Goal: Transaction & Acquisition: Purchase product/service

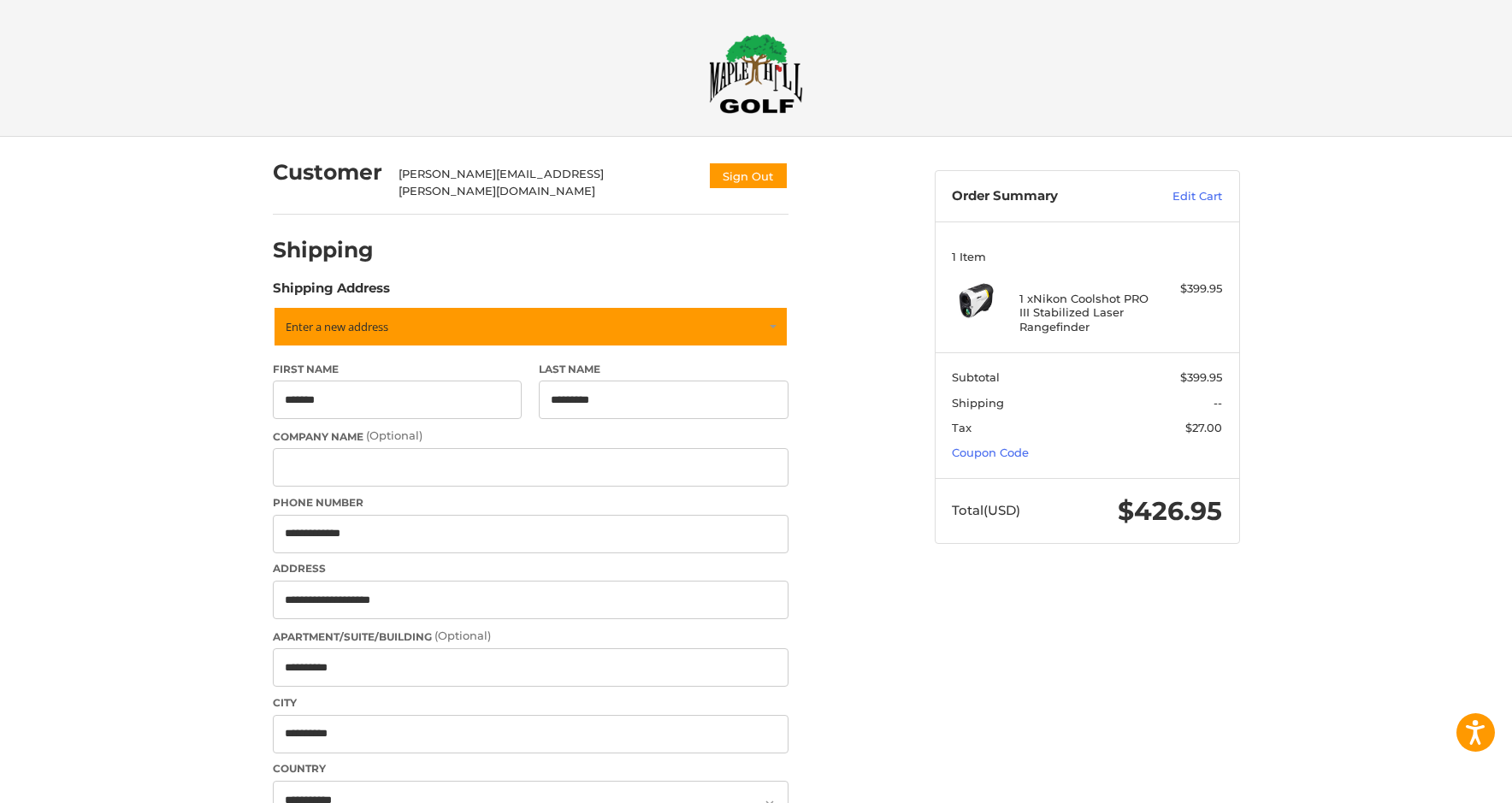
select select "**"
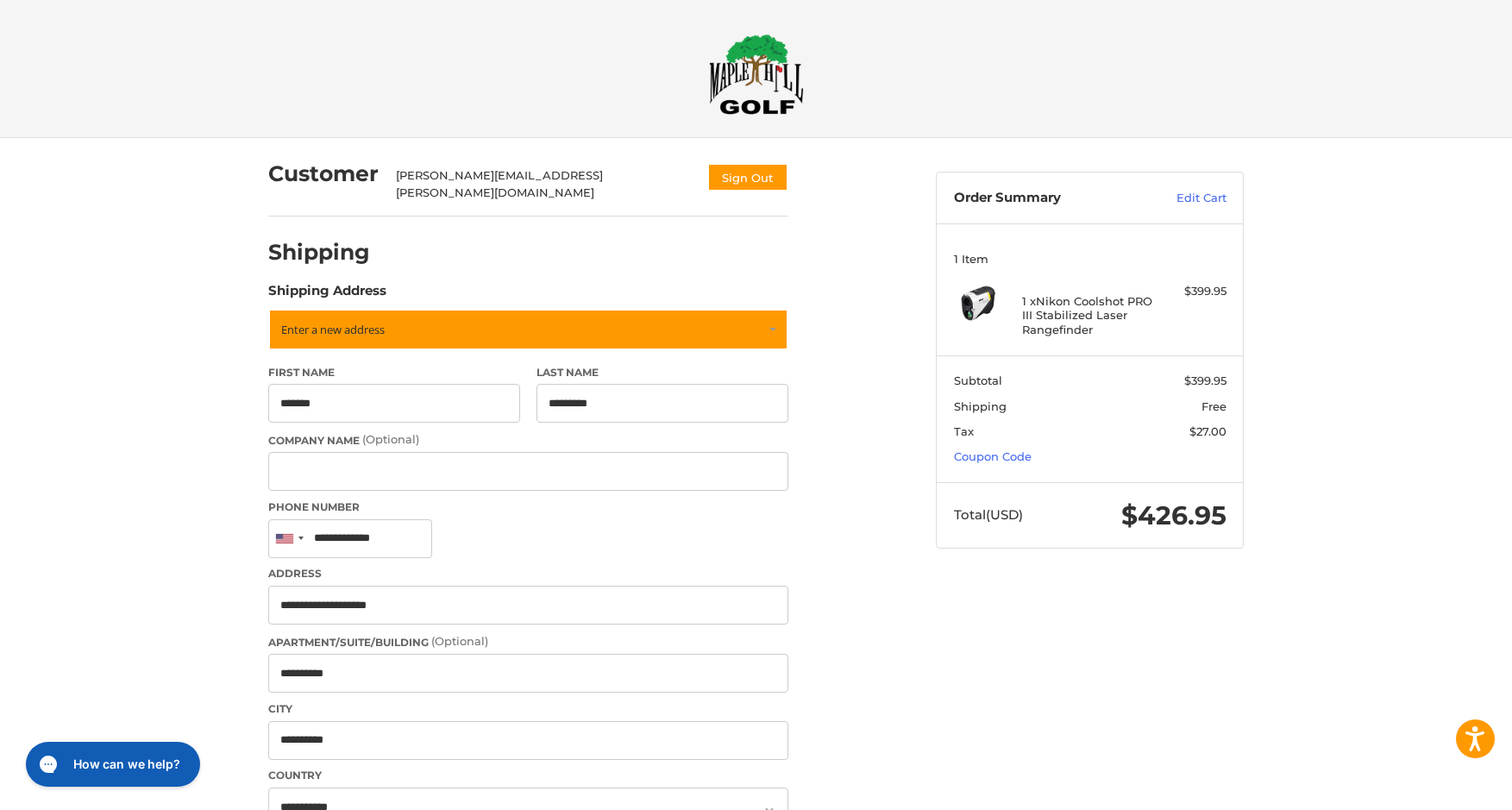
type input "**********"
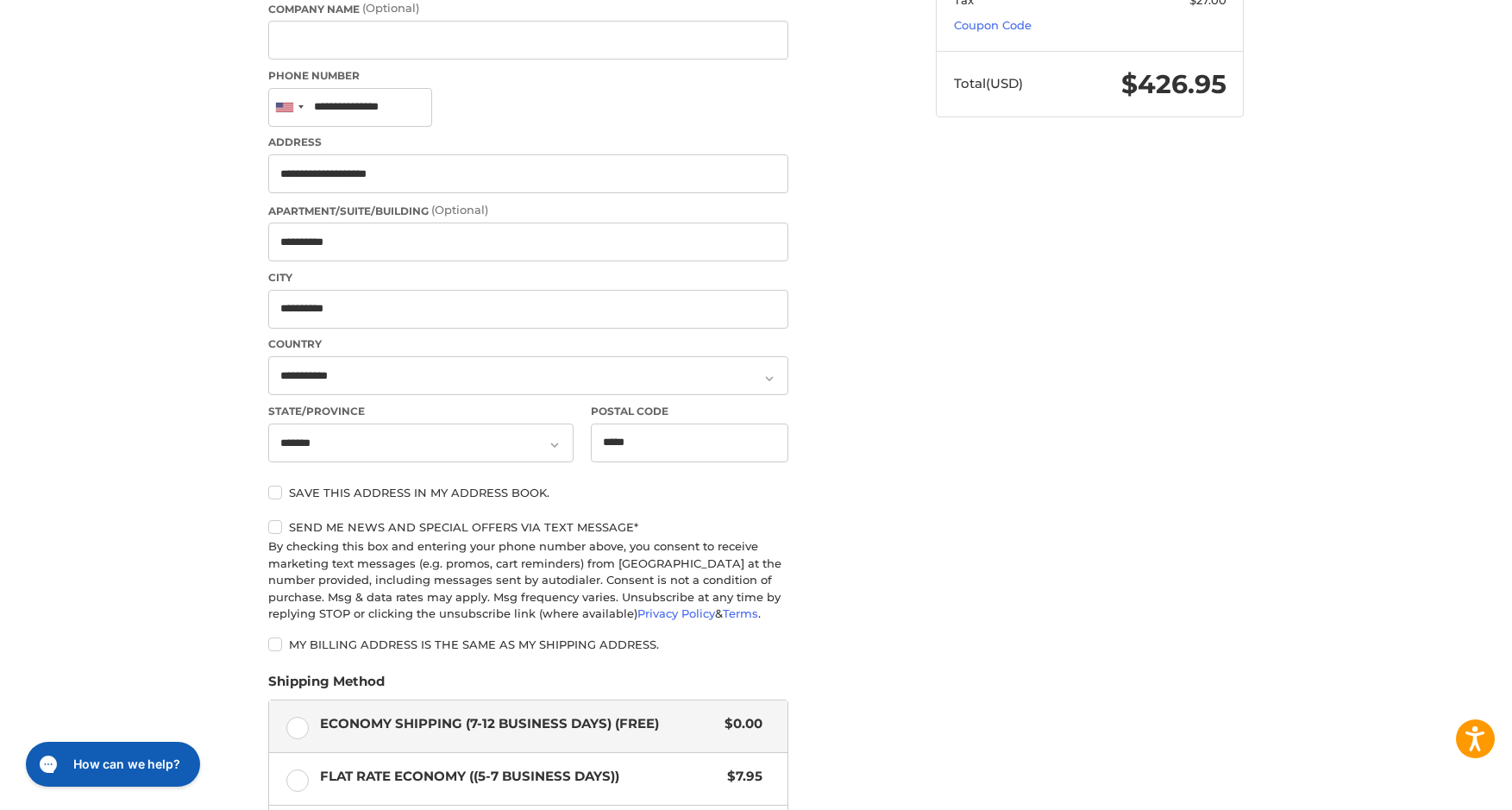
scroll to position [517, 0]
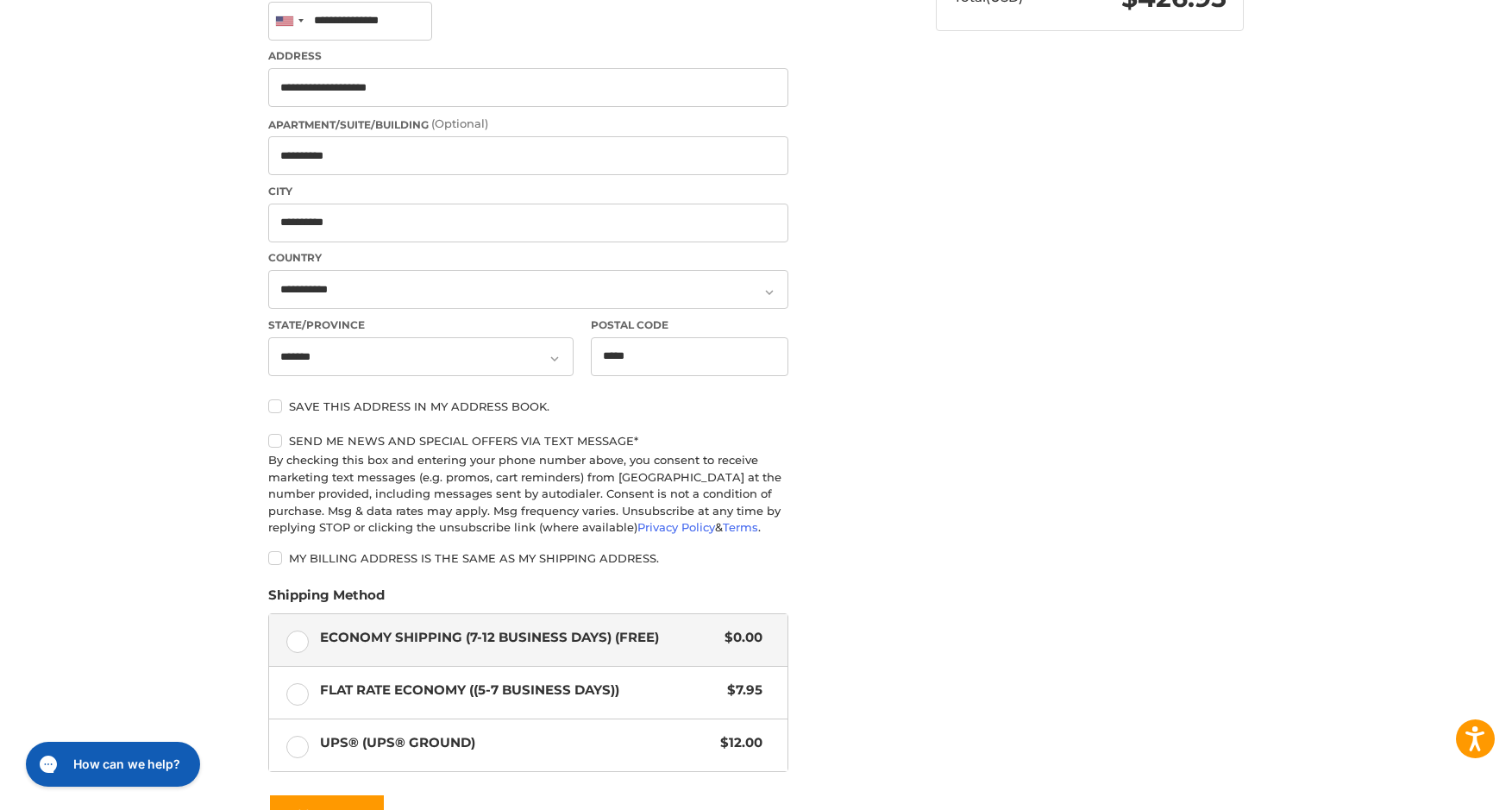
click at [277, 434] on label "Send me news and special offers via text message*" at bounding box center [528, 441] width 520 height 14
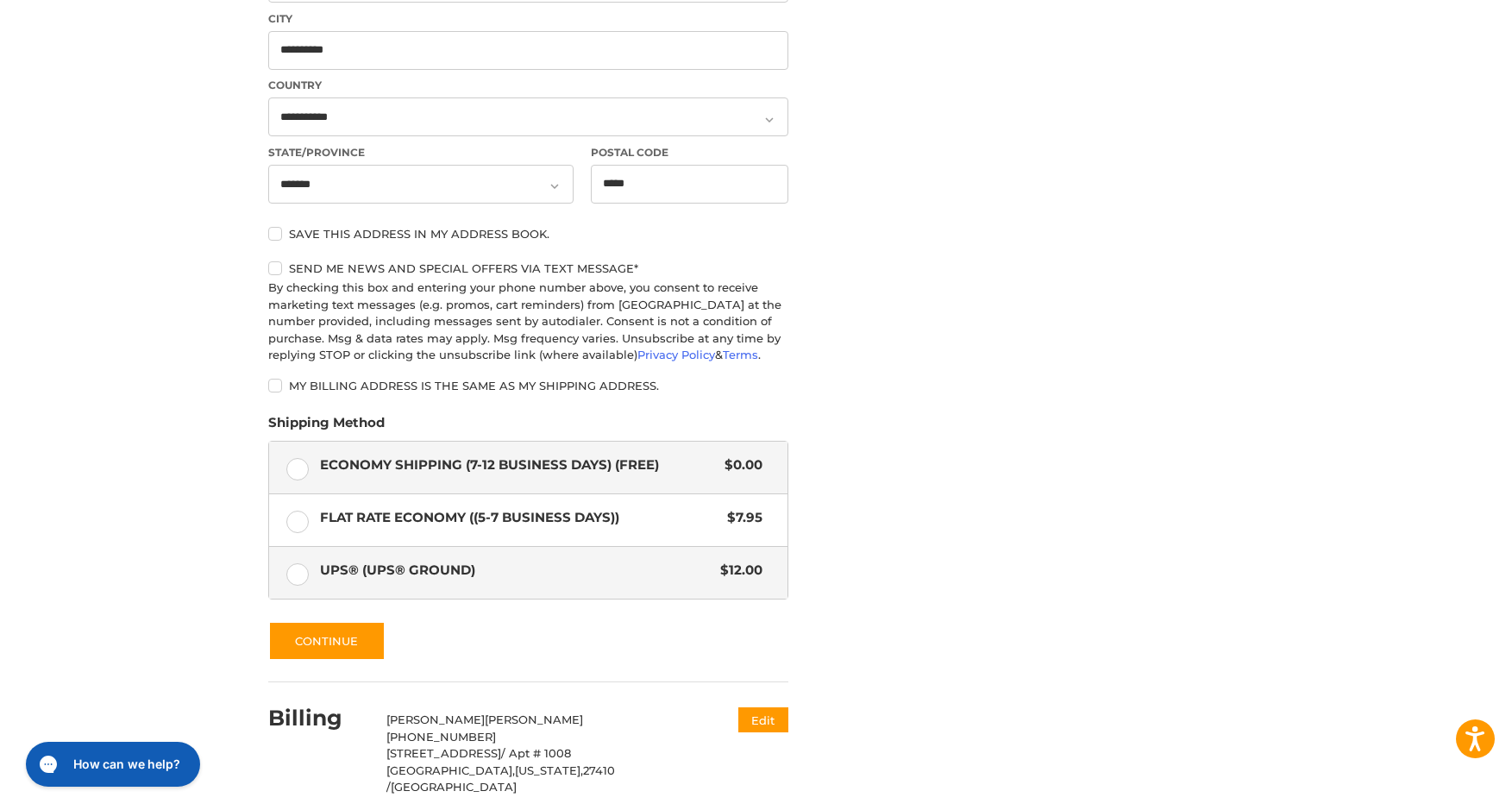
click at [293, 562] on label "UPS® (UPS® Ground) $12.00" at bounding box center [528, 572] width 518 height 51
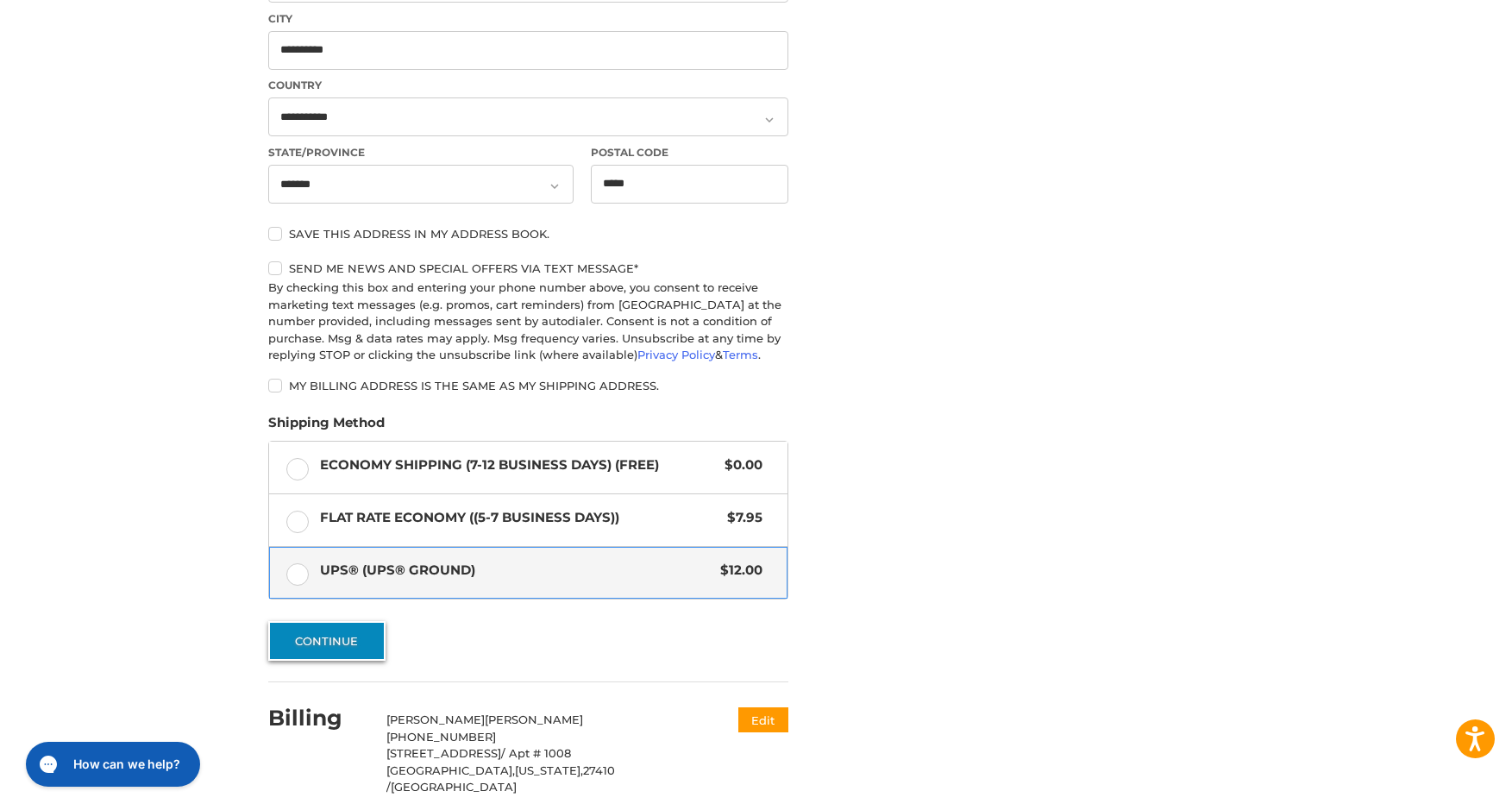
scroll to position [746, 0]
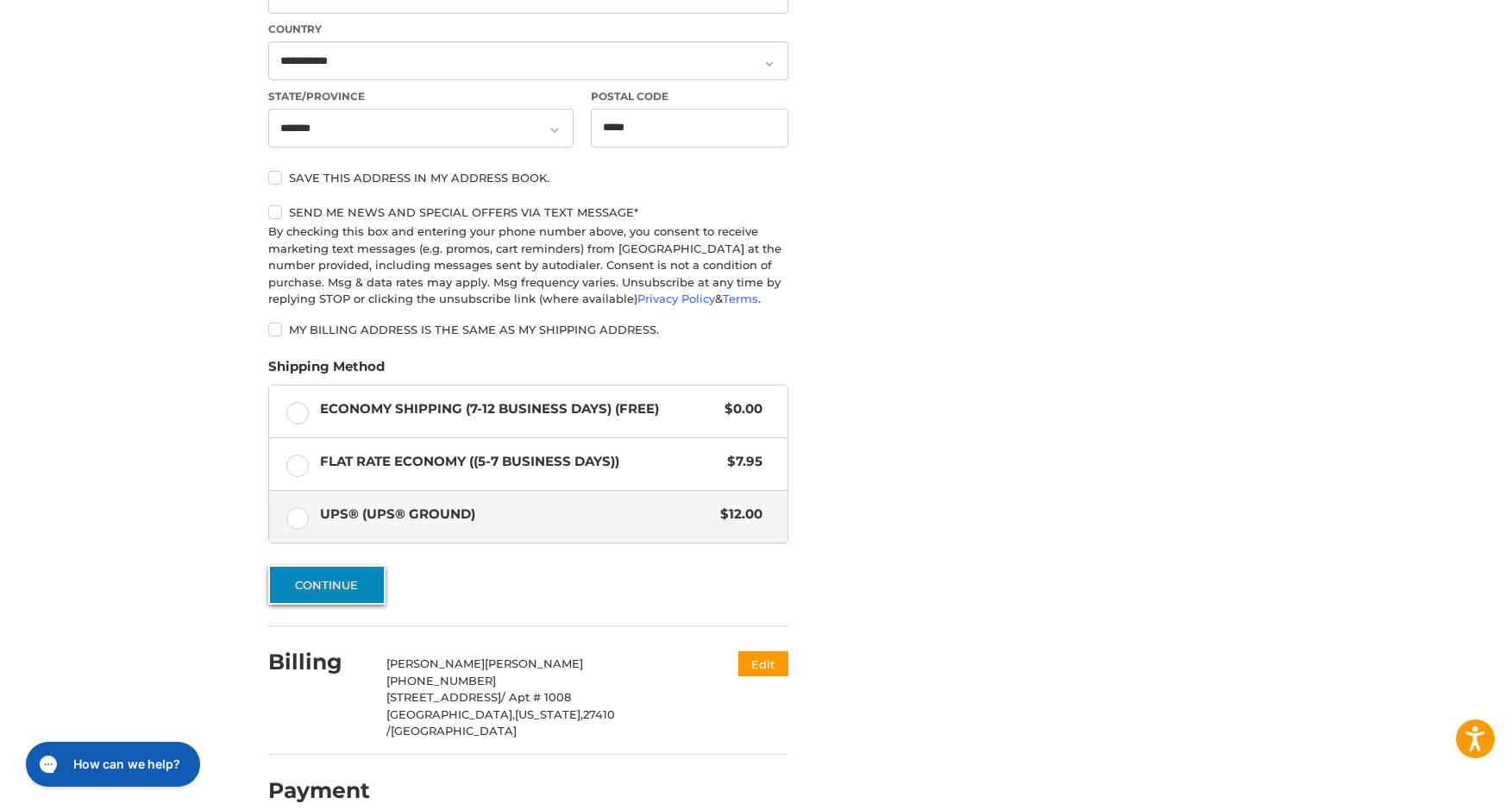
click at [324, 568] on button "Continue" at bounding box center [326, 585] width 118 height 40
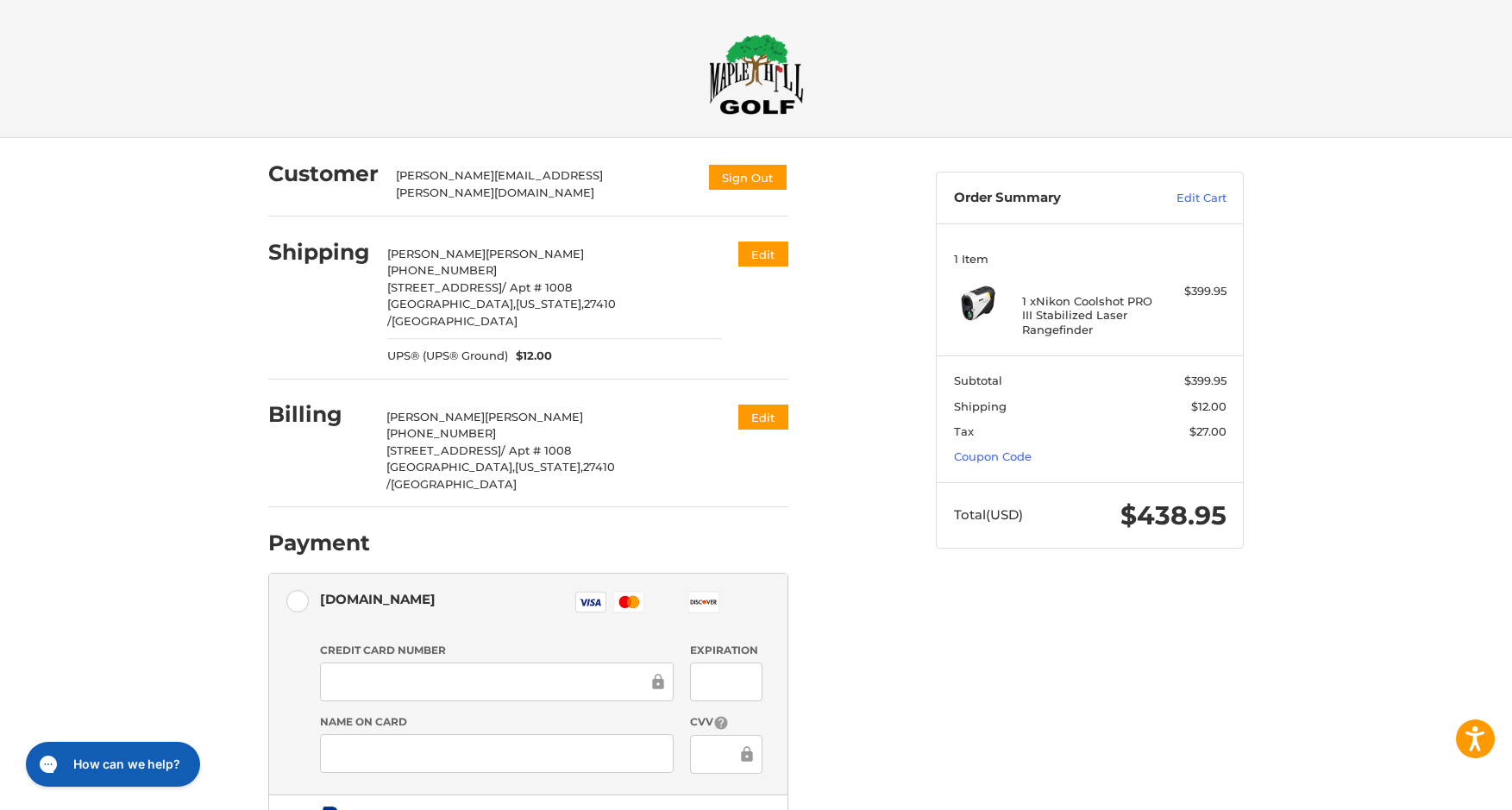
scroll to position [86, 0]
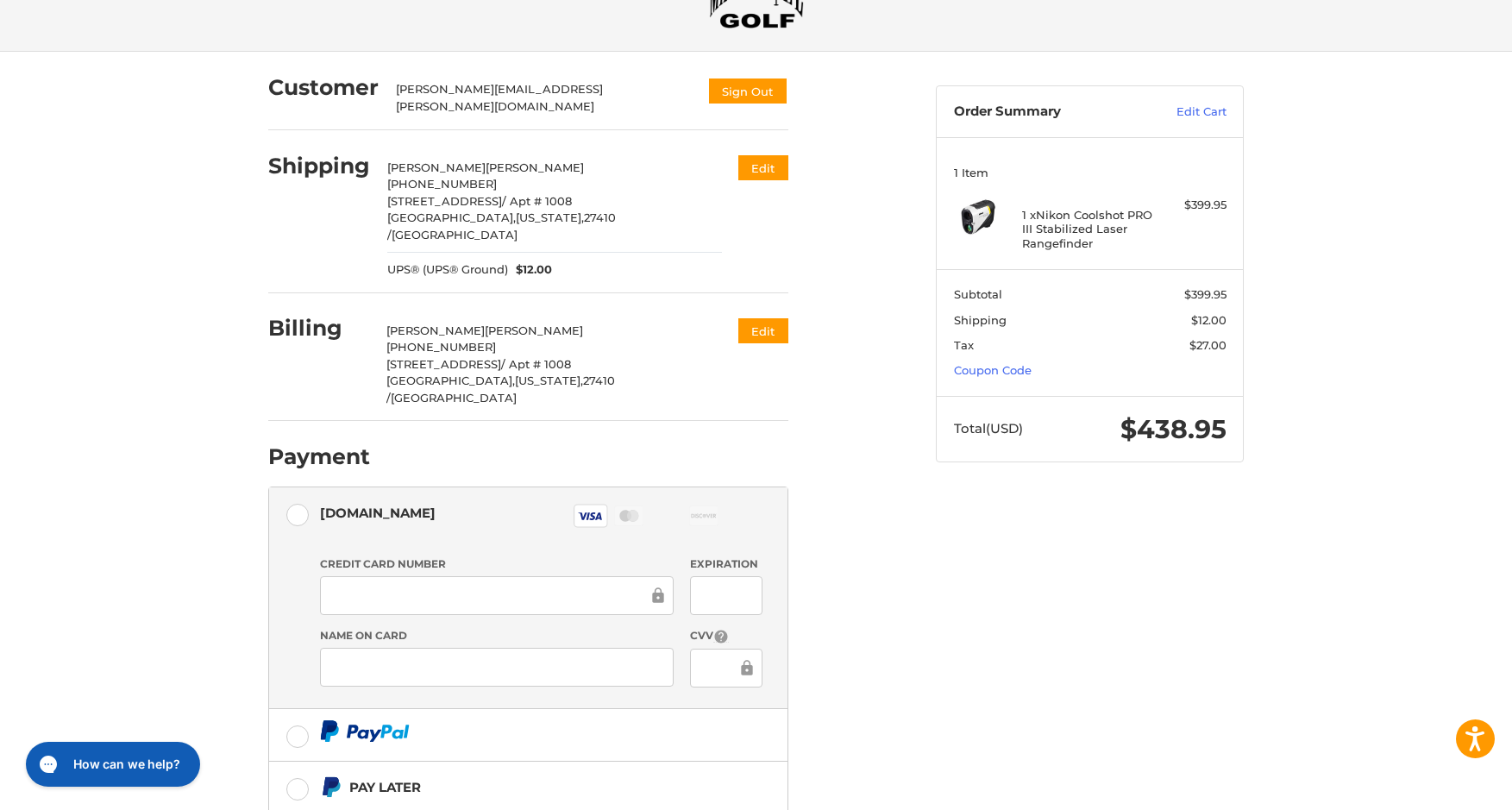
click at [400, 648] on div at bounding box center [497, 667] width 353 height 39
click at [397, 648] on div at bounding box center [497, 667] width 353 height 39
click at [701, 649] on div at bounding box center [726, 668] width 71 height 39
click at [373, 648] on div at bounding box center [497, 667] width 353 height 39
click at [712, 658] on iframe at bounding box center [719, 668] width 35 height 20
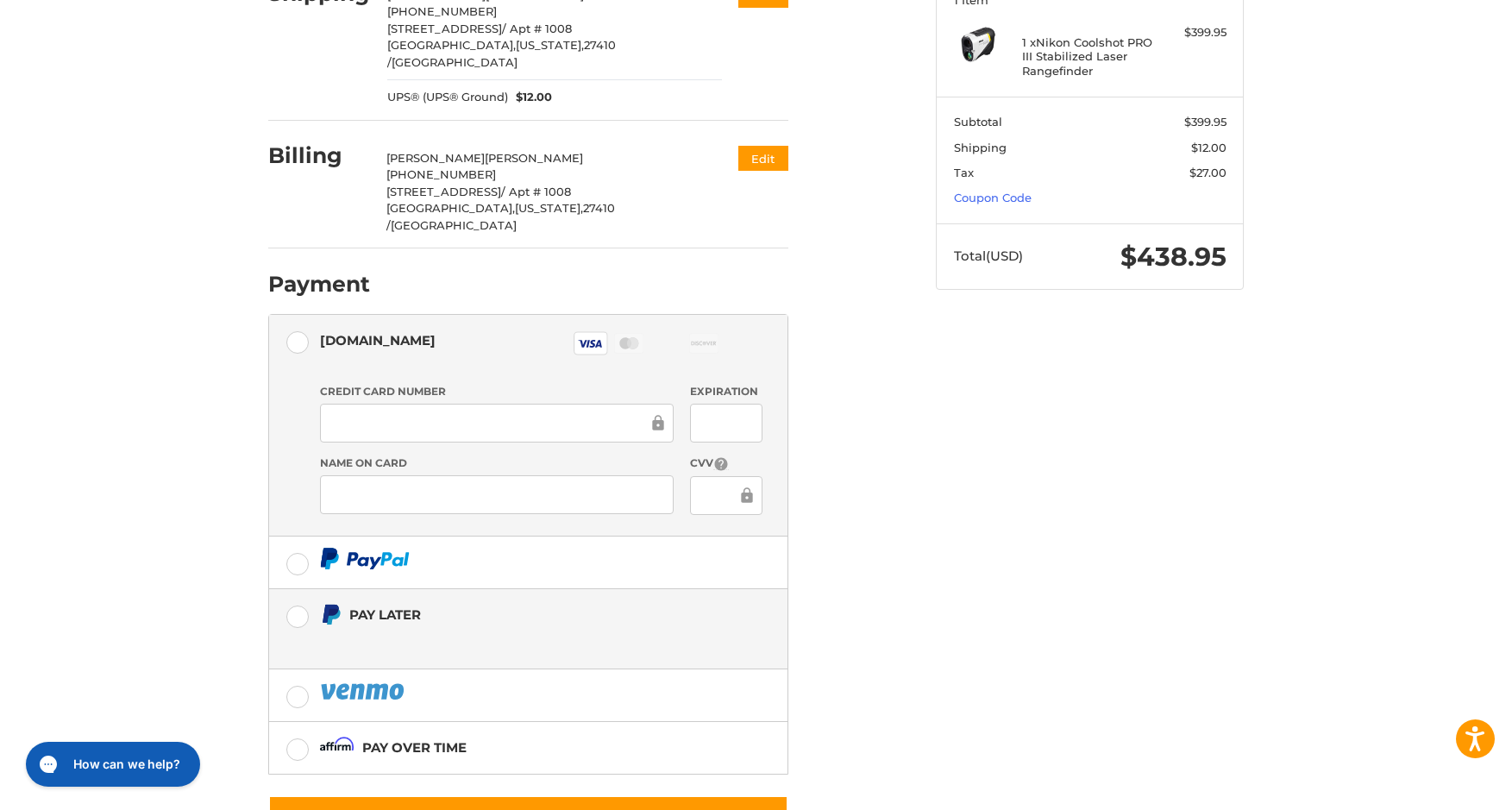
scroll to position [288, 0]
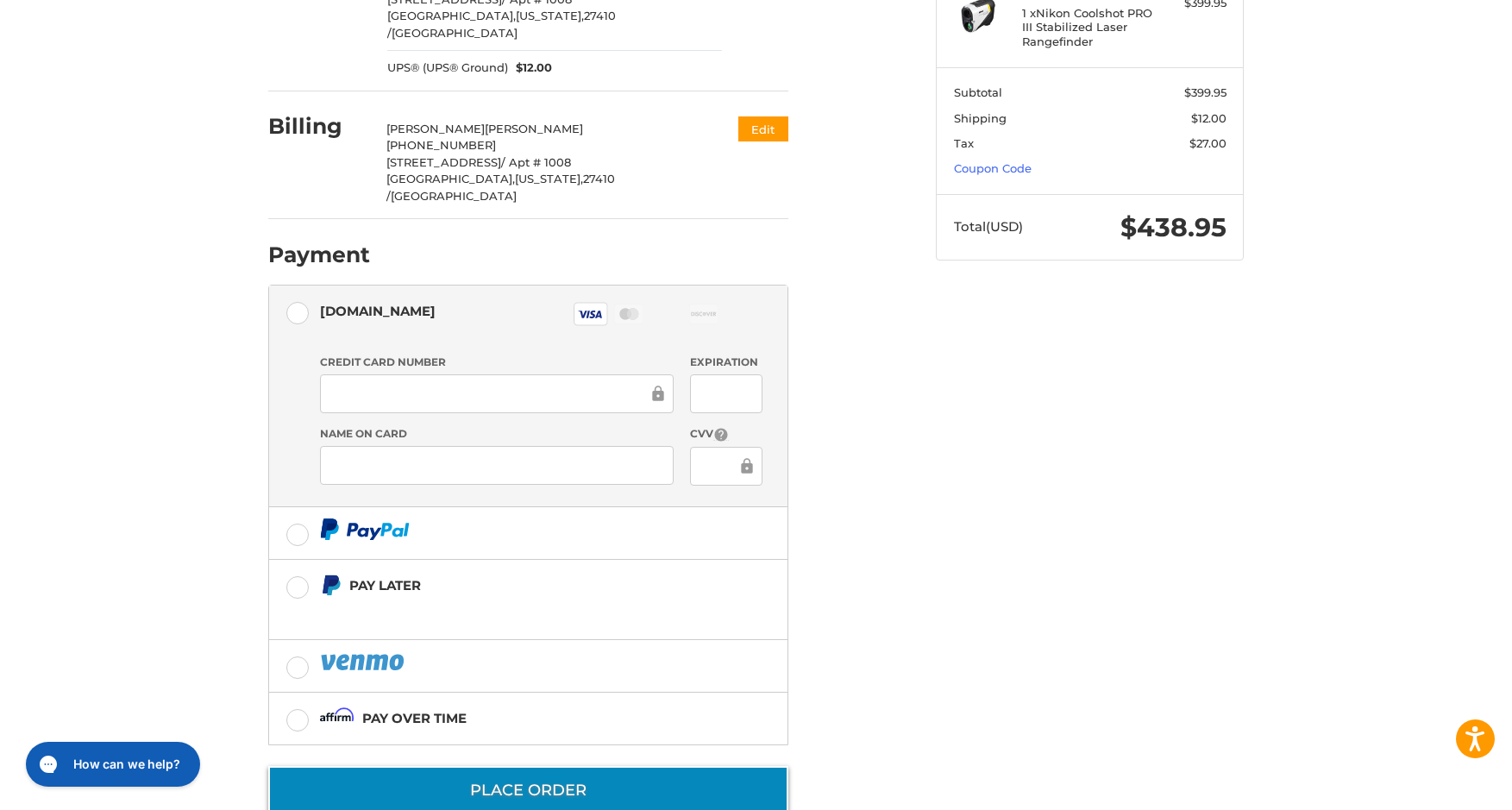
click at [638, 766] on button "Place Order" at bounding box center [528, 791] width 520 height 49
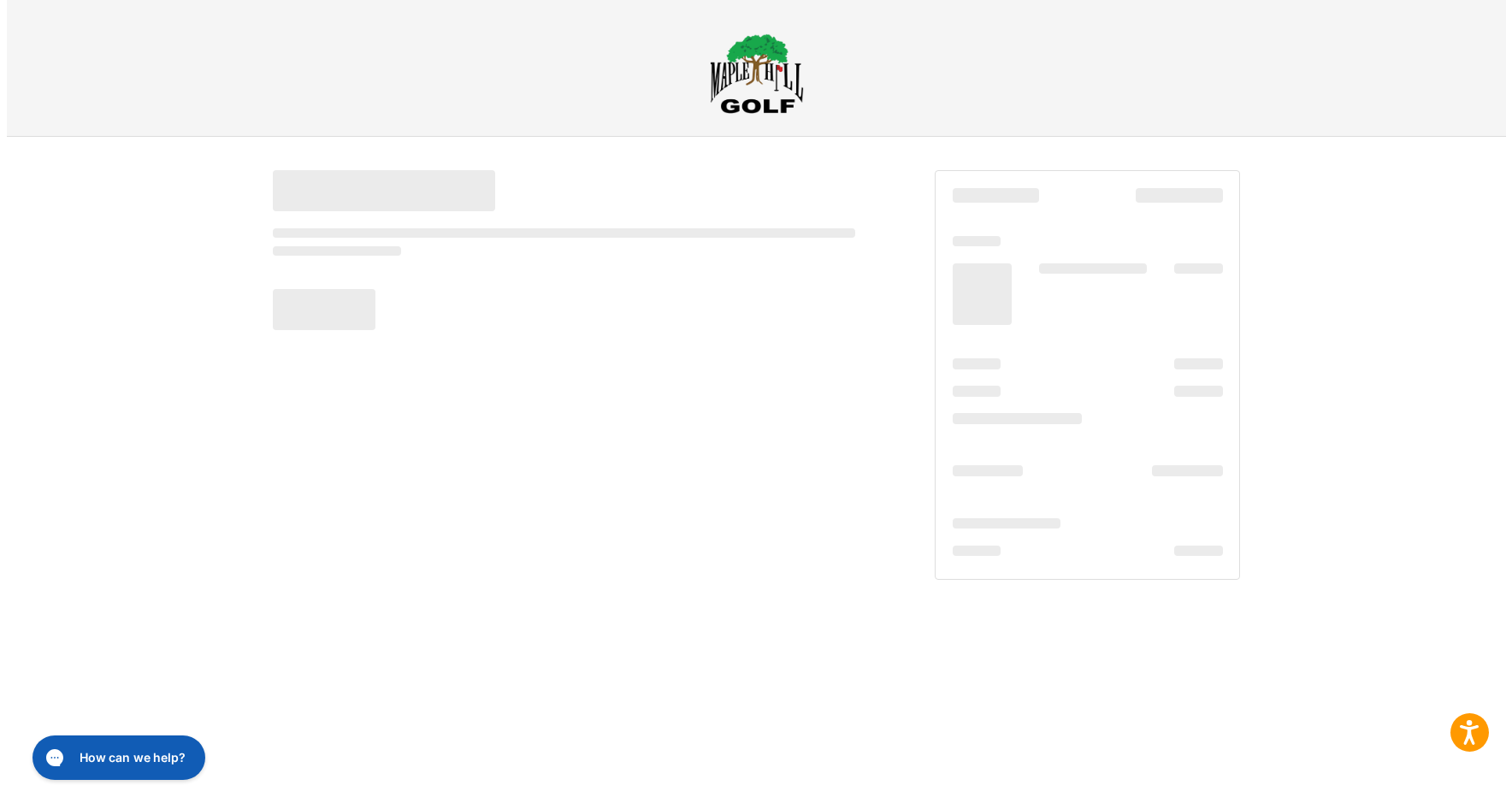
scroll to position [0, 0]
